Goal: Find specific page/section

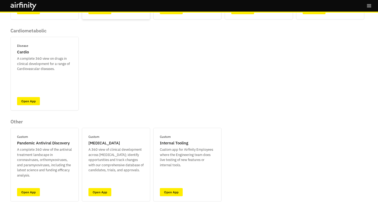
scroll to position [128, 0]
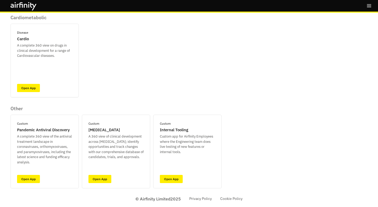
click at [108, 189] on div "Apps Your plan has access to 9 apps. Airfinity One ID Disease [MEDICAL_DATA] A …" at bounding box center [189, 110] width 378 height 194
click at [103, 176] on link "Open App" at bounding box center [99, 179] width 23 height 8
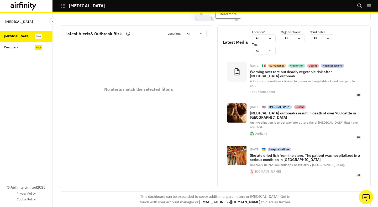
scroll to position [88, 0]
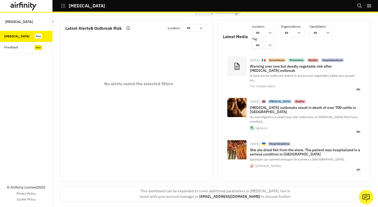
click at [64, 2] on button "[MEDICAL_DATA]" at bounding box center [83, 5] width 44 height 9
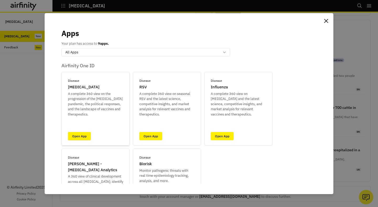
click at [76, 139] on link "Open App" at bounding box center [79, 136] width 23 height 8
